Goal: Obtain resource: Download file/media

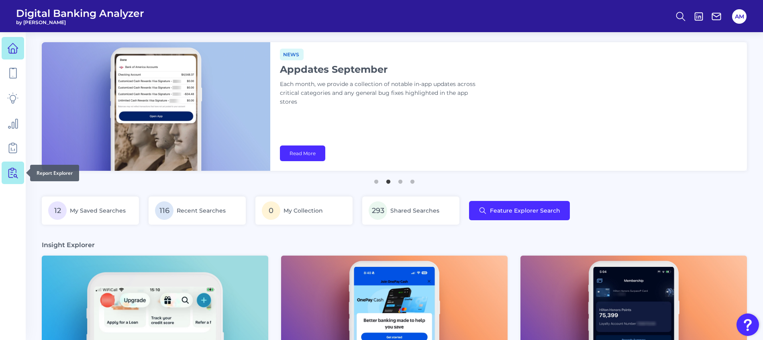
click at [10, 175] on icon at bounding box center [12, 172] width 11 height 11
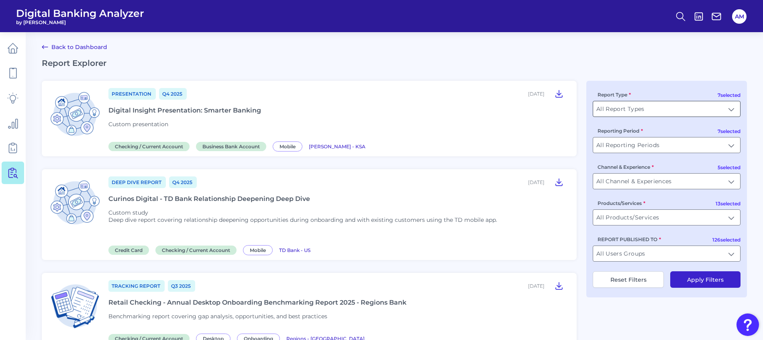
click at [733, 111] on input "All Report Types" at bounding box center [666, 108] width 147 height 15
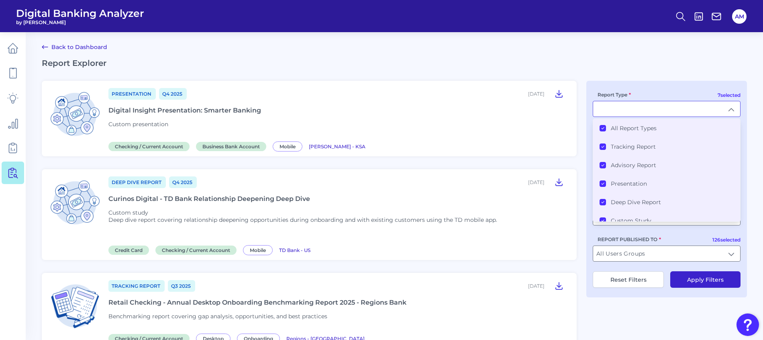
click at [602, 125] on div "All Report Types" at bounding box center [628, 128] width 57 height 7
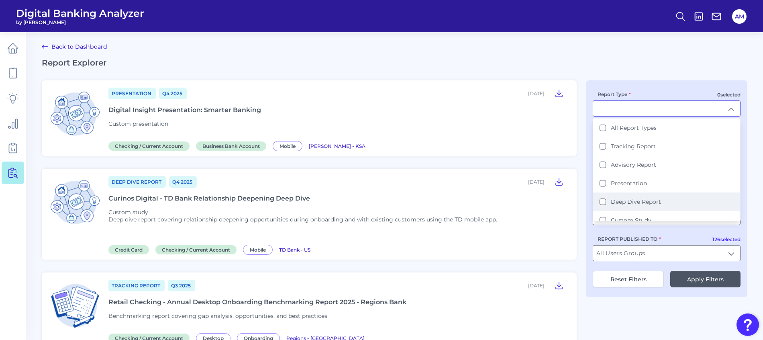
click at [603, 200] on Report "Deep Dive Report" at bounding box center [603, 201] width 6 height 6
type input "Deep Dive Report"
drag, startPoint x: 614, startPoint y: 67, endPoint x: 622, endPoint y: 81, distance: 16.4
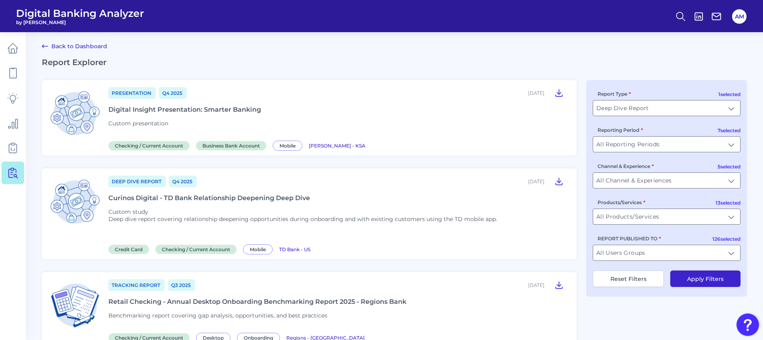
click at [696, 283] on button "Apply Filters" at bounding box center [705, 278] width 70 height 16
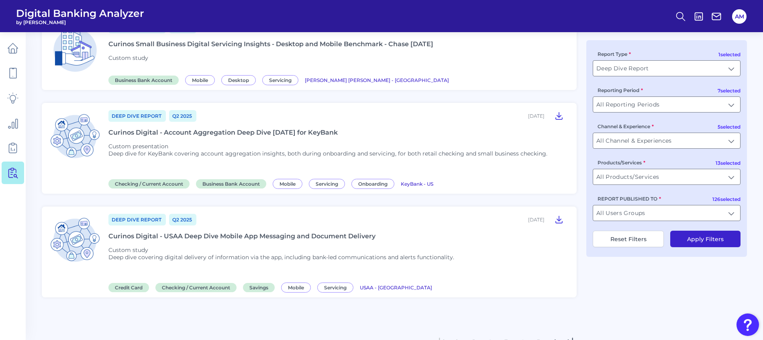
scroll to position [1024, 0]
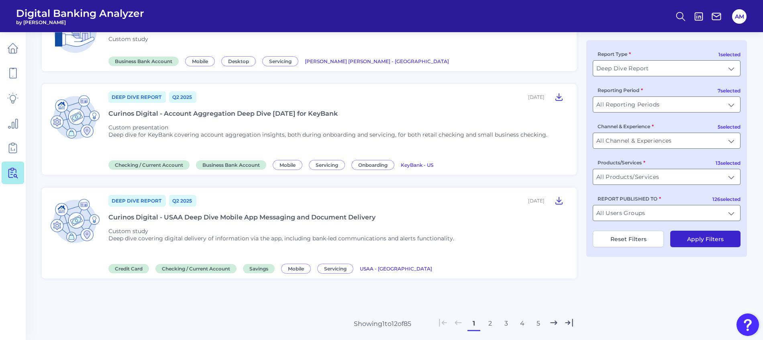
click at [489, 325] on button "2" at bounding box center [490, 323] width 13 height 13
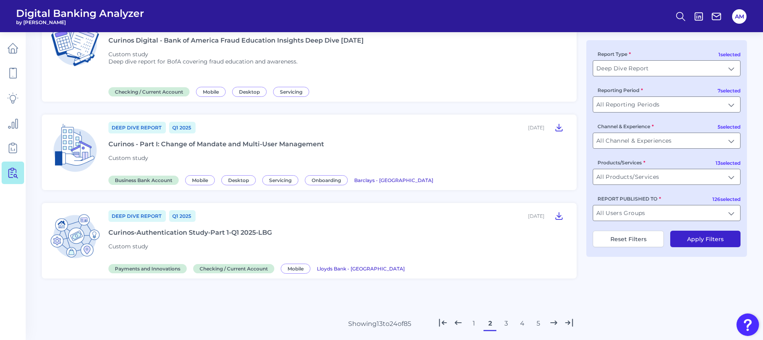
scroll to position [1007, 0]
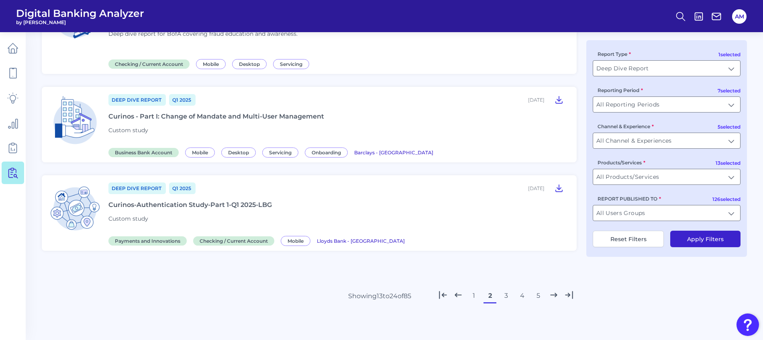
click at [506, 292] on button "3" at bounding box center [506, 295] width 13 height 13
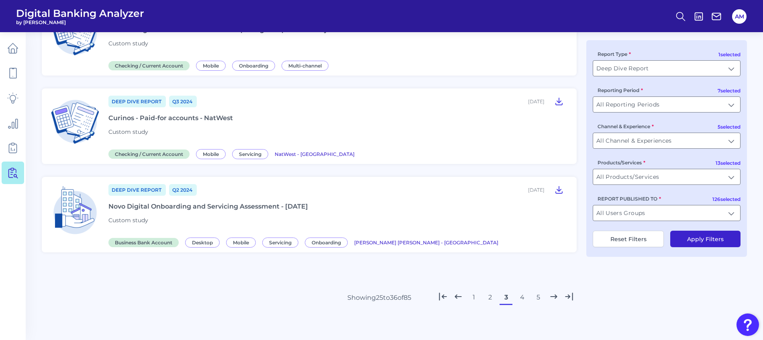
scroll to position [976, 0]
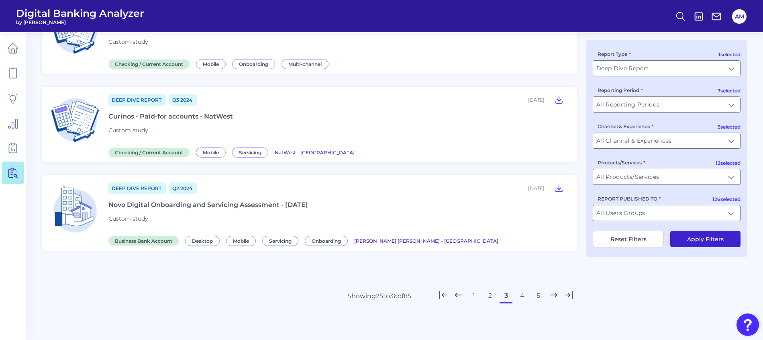
click at [520, 296] on button "4" at bounding box center [522, 295] width 13 height 13
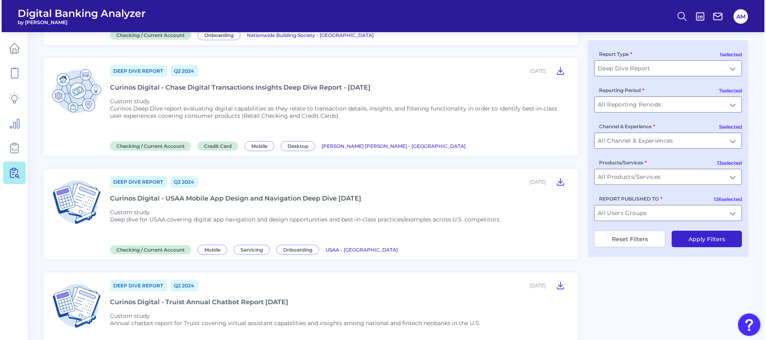
scroll to position [181, 0]
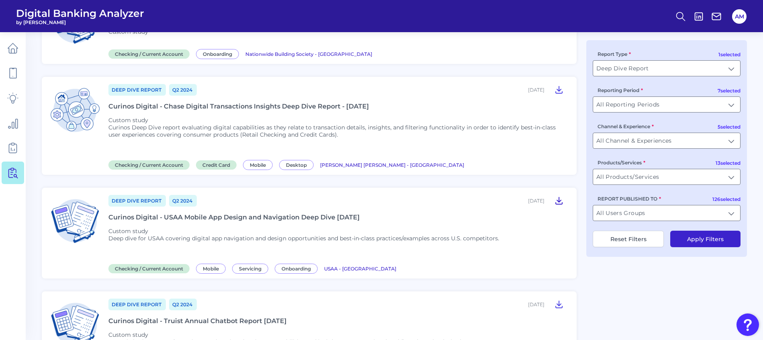
click at [558, 202] on icon at bounding box center [559, 201] width 10 height 10
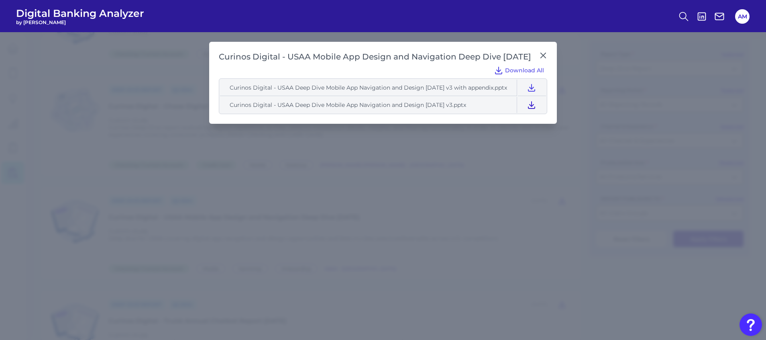
click at [535, 108] on icon at bounding box center [532, 105] width 6 height 7
click at [380, 62] on div "Download All" at bounding box center [383, 70] width 329 height 16
click at [536, 84] on icon at bounding box center [532, 88] width 10 height 10
